Goal: Task Accomplishment & Management: Manage account settings

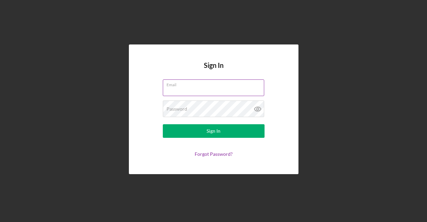
click at [201, 90] on input "Email" at bounding box center [213, 87] width 101 height 16
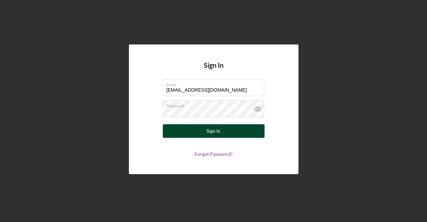
click at [200, 133] on button "Sign In" at bounding box center [214, 131] width 102 height 14
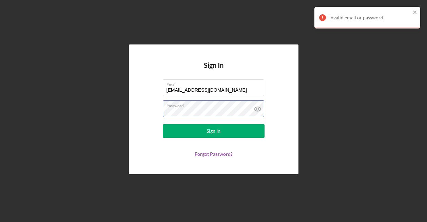
click at [66, 97] on div "Sign In Email [EMAIL_ADDRESS][DOMAIN_NAME] Password Sign In Forgot Password?" at bounding box center [213, 109] width 420 height 218
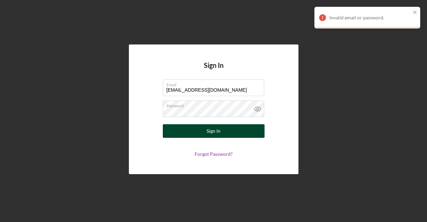
click at [203, 130] on button "Sign In" at bounding box center [214, 131] width 102 height 14
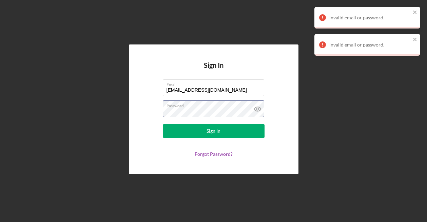
click at [4, 99] on div "Sign In Email [EMAIL_ADDRESS][DOMAIN_NAME] Password Sign In Forgot Password?" at bounding box center [213, 109] width 420 height 218
click at [163, 138] on form "Email [EMAIL_ADDRESS][DOMAIN_NAME] Password Sign In Forgot Password?" at bounding box center [214, 117] width 136 height 77
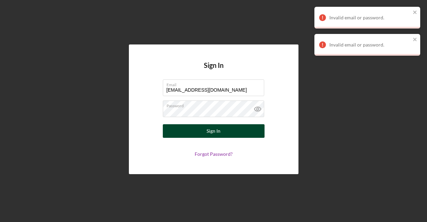
click at [180, 131] on button "Sign In" at bounding box center [214, 131] width 102 height 14
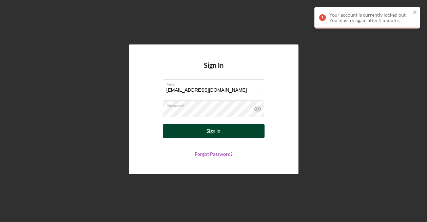
click at [215, 128] on div "Sign In" at bounding box center [213, 131] width 14 height 14
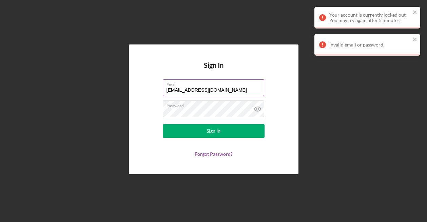
click at [213, 90] on input "[EMAIL_ADDRESS][DOMAIN_NAME]" at bounding box center [213, 87] width 101 height 16
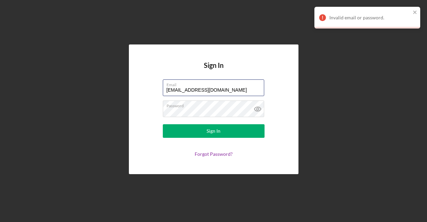
drag, startPoint x: 225, startPoint y: 90, endPoint x: 95, endPoint y: 92, distance: 129.9
click at [96, 92] on div "Sign In Email [EMAIL_ADDRESS][DOMAIN_NAME] Password Sign In Forgot Password?" at bounding box center [213, 109] width 420 height 218
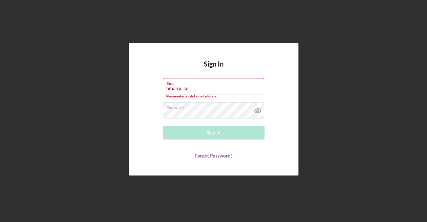
drag, startPoint x: 216, startPoint y: 88, endPoint x: 51, endPoint y: 82, distance: 164.9
click at [52, 82] on div "Sign In Email hmarquise Please enter a valid email address. Password Sign In Fo…" at bounding box center [213, 109] width 420 height 218
type input "hmarquise"
